Goal: Information Seeking & Learning: Learn about a topic

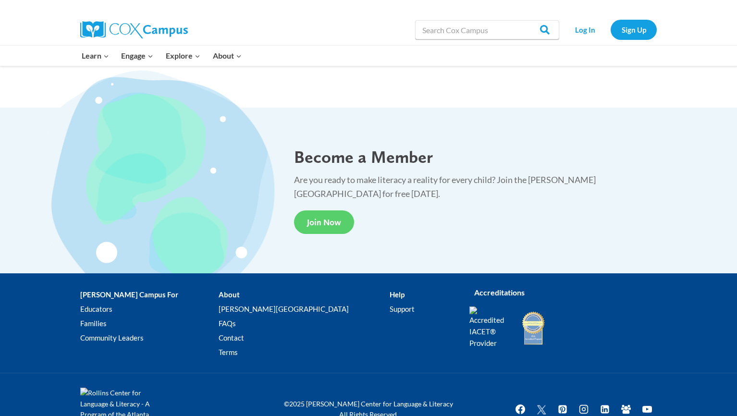
scroll to position [1748, 0]
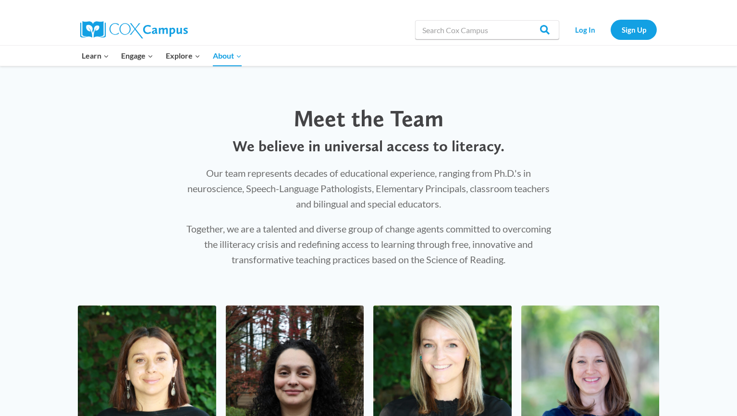
click at [627, 199] on div "Meet the Team We believe in universal access to literacy. Our team represents d…" at bounding box center [368, 176] width 737 height 220
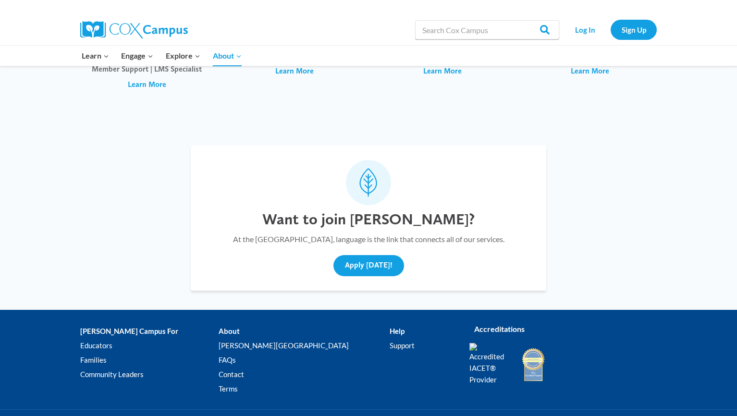
scroll to position [3317, 0]
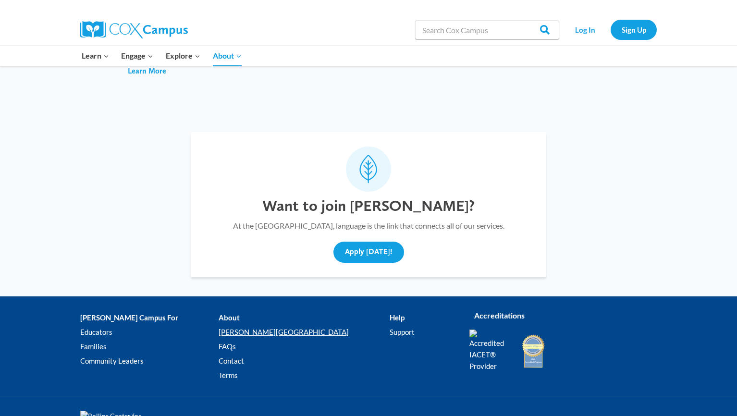
click at [238, 325] on link "[PERSON_NAME][GEOGRAPHIC_DATA]" at bounding box center [303, 332] width 170 height 14
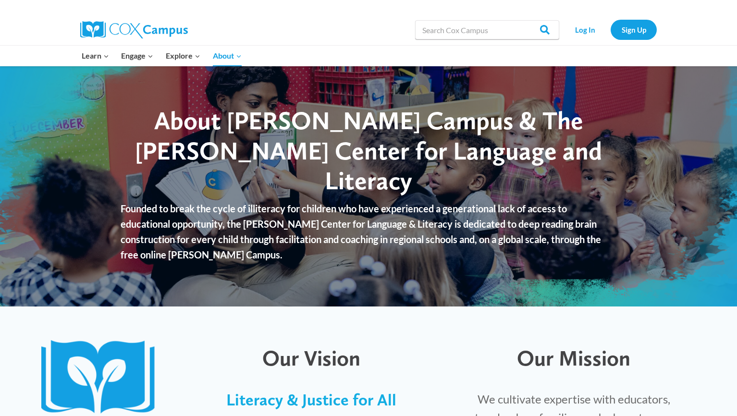
click at [448, 322] on div at bounding box center [368, 325] width 673 height 19
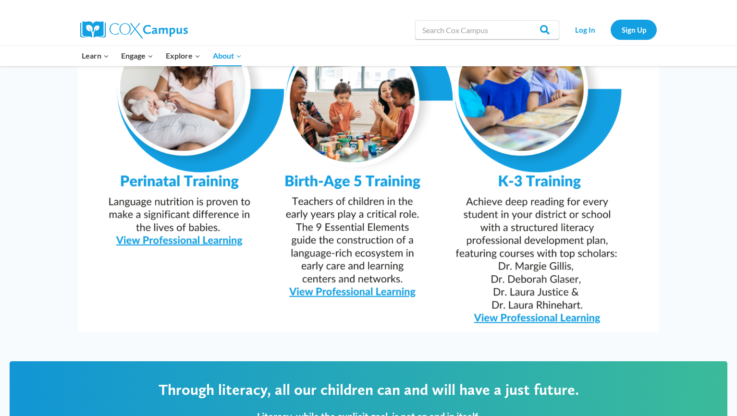
scroll to position [941, 0]
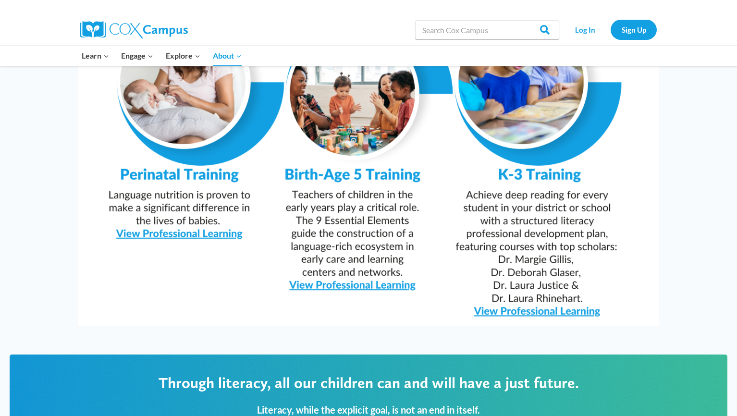
click at [521, 288] on img at bounding box center [368, 120] width 581 height 411
click at [534, 290] on img at bounding box center [368, 120] width 581 height 411
click at [681, 204] on div "From Infancy Through Literacy" at bounding box center [368, 83] width 737 height 523
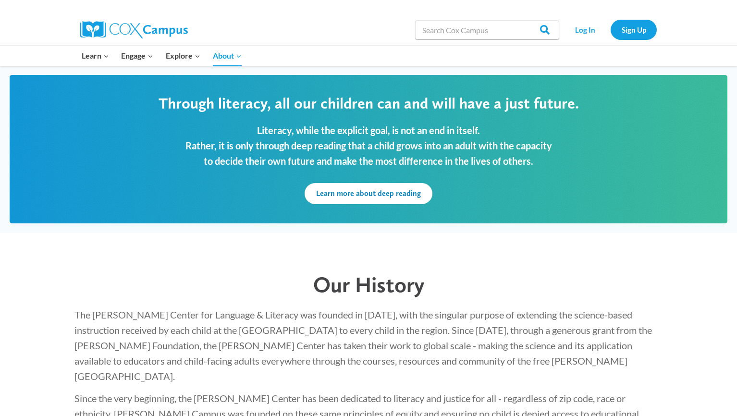
scroll to position [1248, 0]
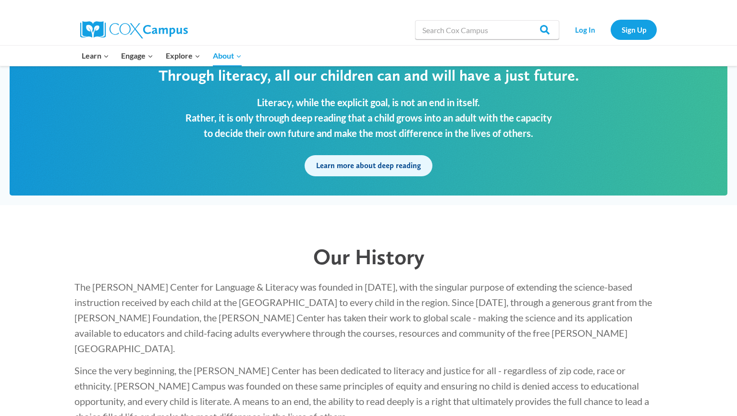
click at [382, 155] on link "Learn more about deep reading" at bounding box center [368, 165] width 128 height 21
click at [186, 289] on span "The Rollins Center for Language & Literacy was founded in 2004, with the singul…" at bounding box center [362, 317] width 577 height 73
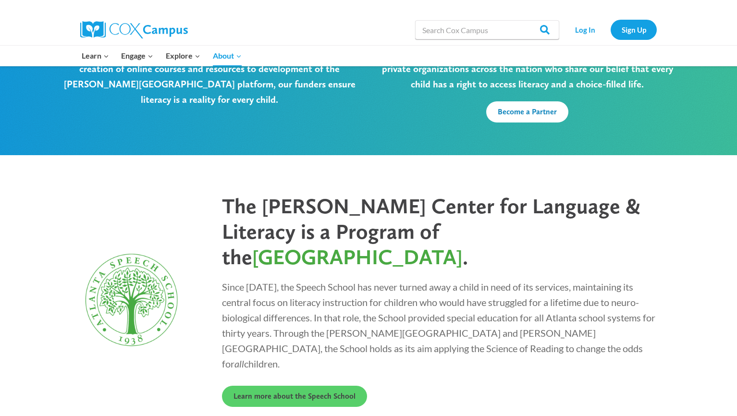
scroll to position [2546, 0]
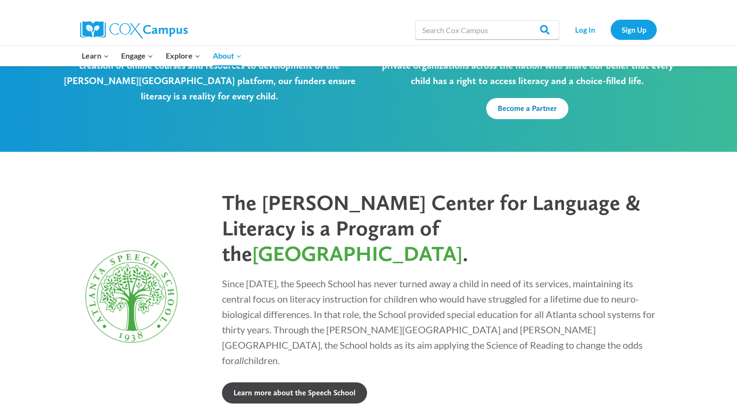
click at [276, 388] on span "Learn more about the Speech School" at bounding box center [294, 392] width 122 height 9
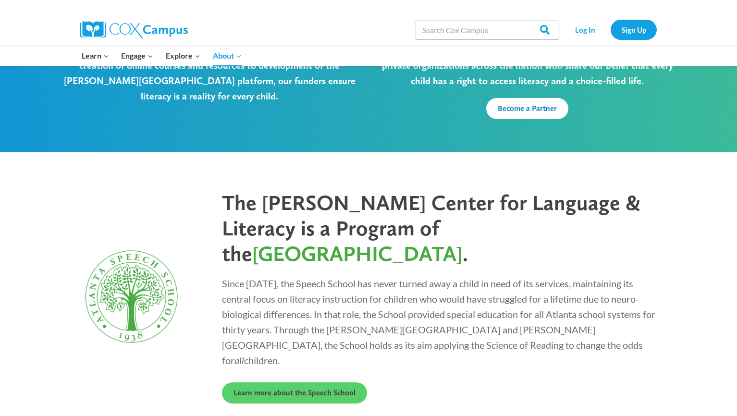
click at [624, 276] on p "Since 1938, the Speech School has never turned away a child in need of its serv…" at bounding box center [440, 322] width 437 height 92
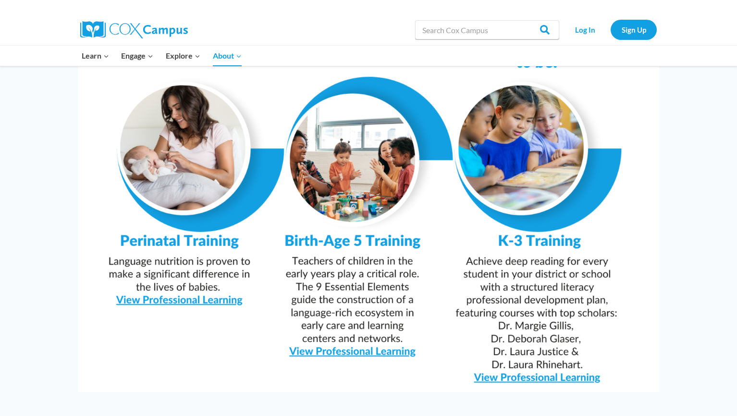
scroll to position [856, 0]
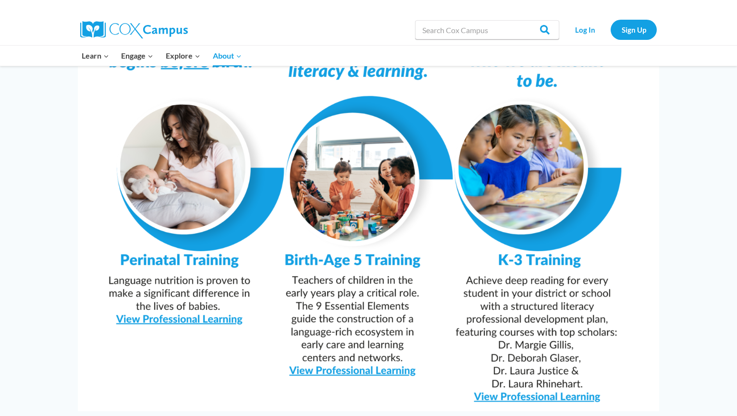
click at [516, 145] on img at bounding box center [368, 205] width 581 height 411
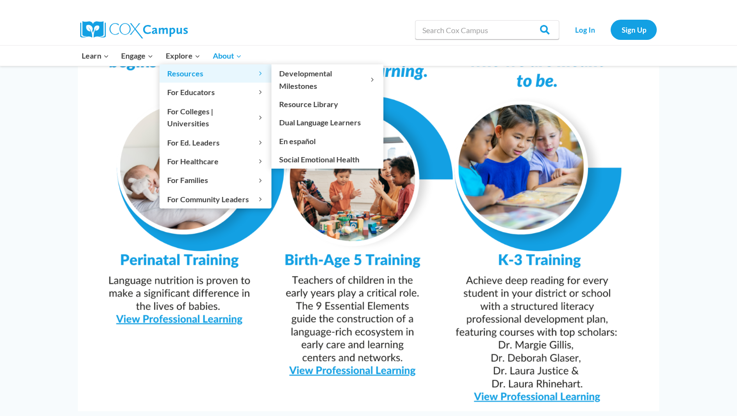
click at [188, 74] on span "Resources Expand" at bounding box center [215, 73] width 97 height 12
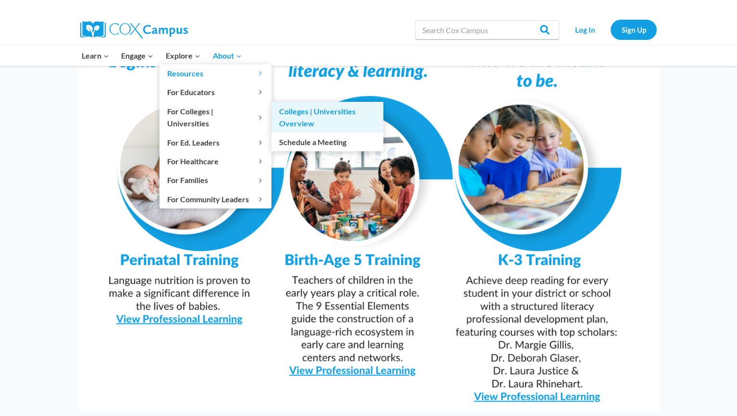
click at [292, 116] on link "Colleges | Universities Overview" at bounding box center [327, 117] width 112 height 31
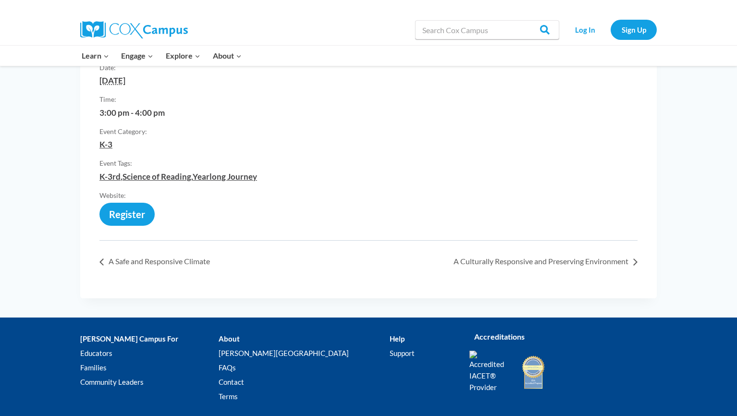
scroll to position [288, 0]
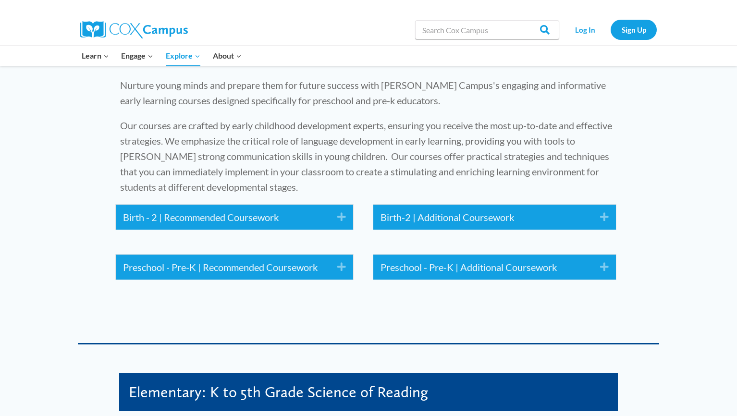
scroll to position [1171, 0]
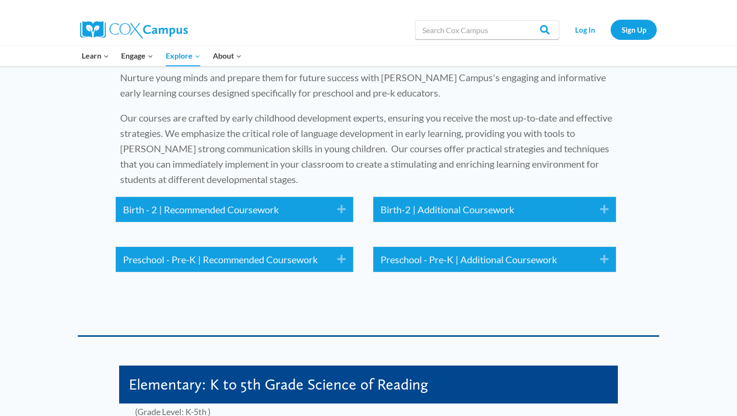
click at [328, 266] on link "Expand" at bounding box center [334, 259] width 23 height 15
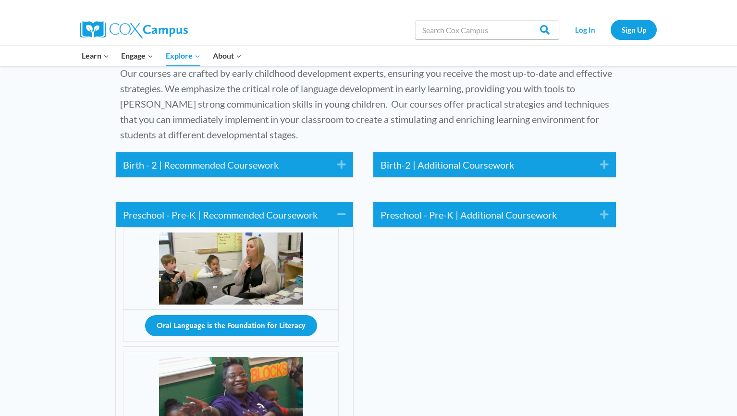
scroll to position [1210, 0]
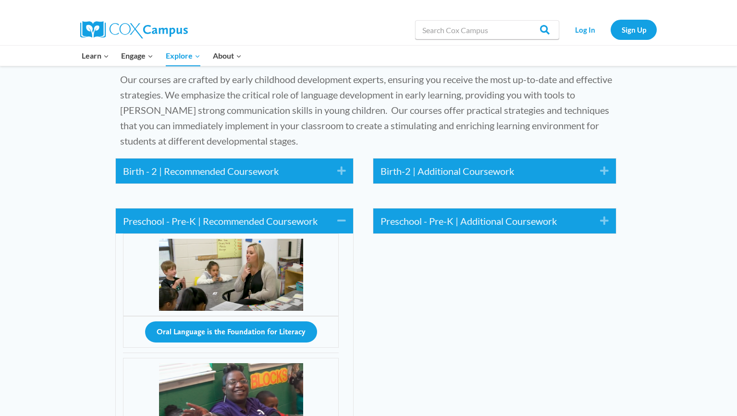
click at [604, 224] on icon "Expand" at bounding box center [600, 220] width 16 height 15
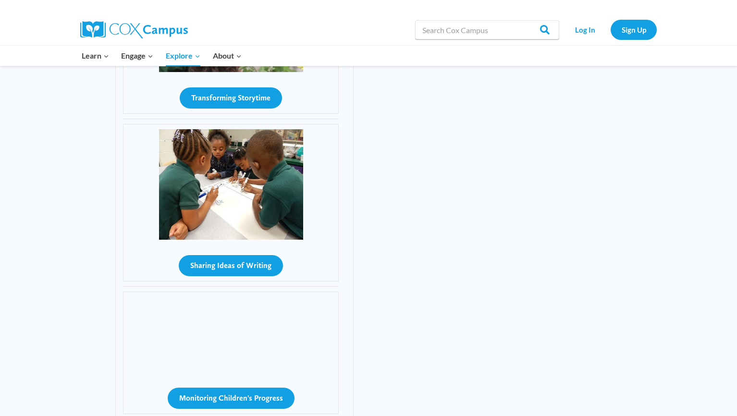
scroll to position [2093, 0]
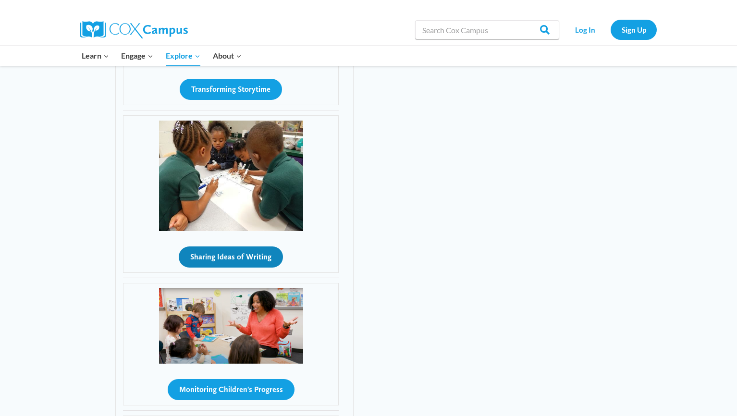
click at [258, 256] on button "Sharing Ideas of Writing" at bounding box center [231, 256] width 104 height 21
